Goal: Task Accomplishment & Management: Use online tool/utility

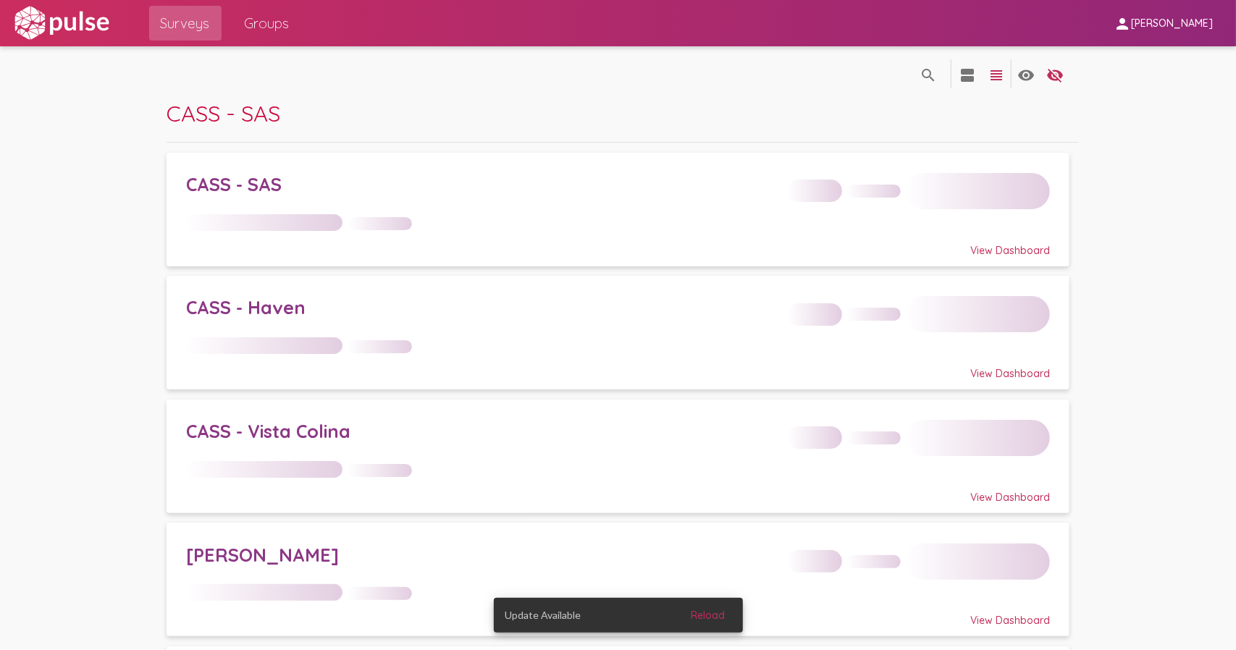
click at [714, 616] on span "Reload" at bounding box center [708, 615] width 34 height 13
